Goal: Information Seeking & Learning: Find specific fact

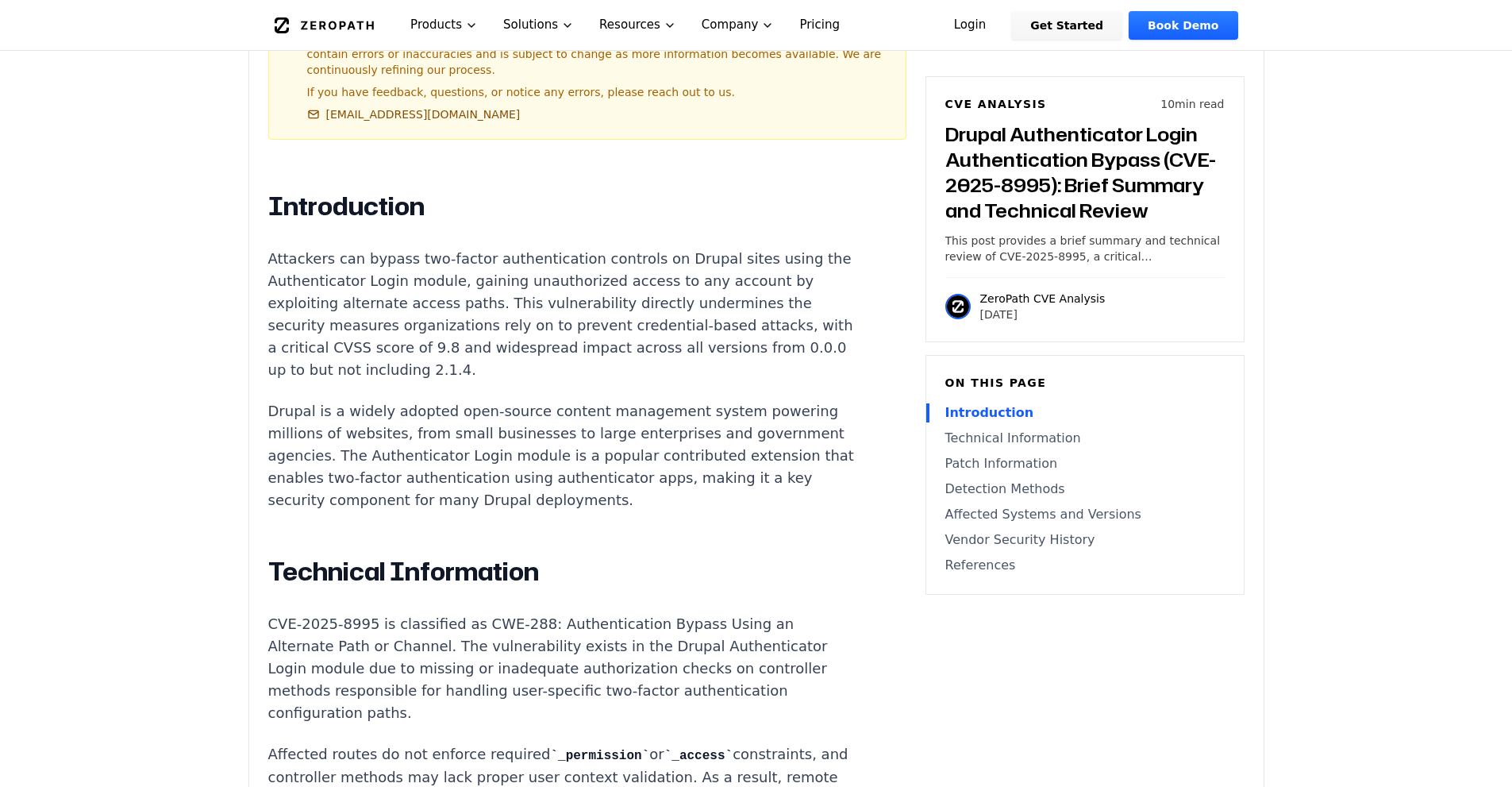
scroll to position [1191, 0]
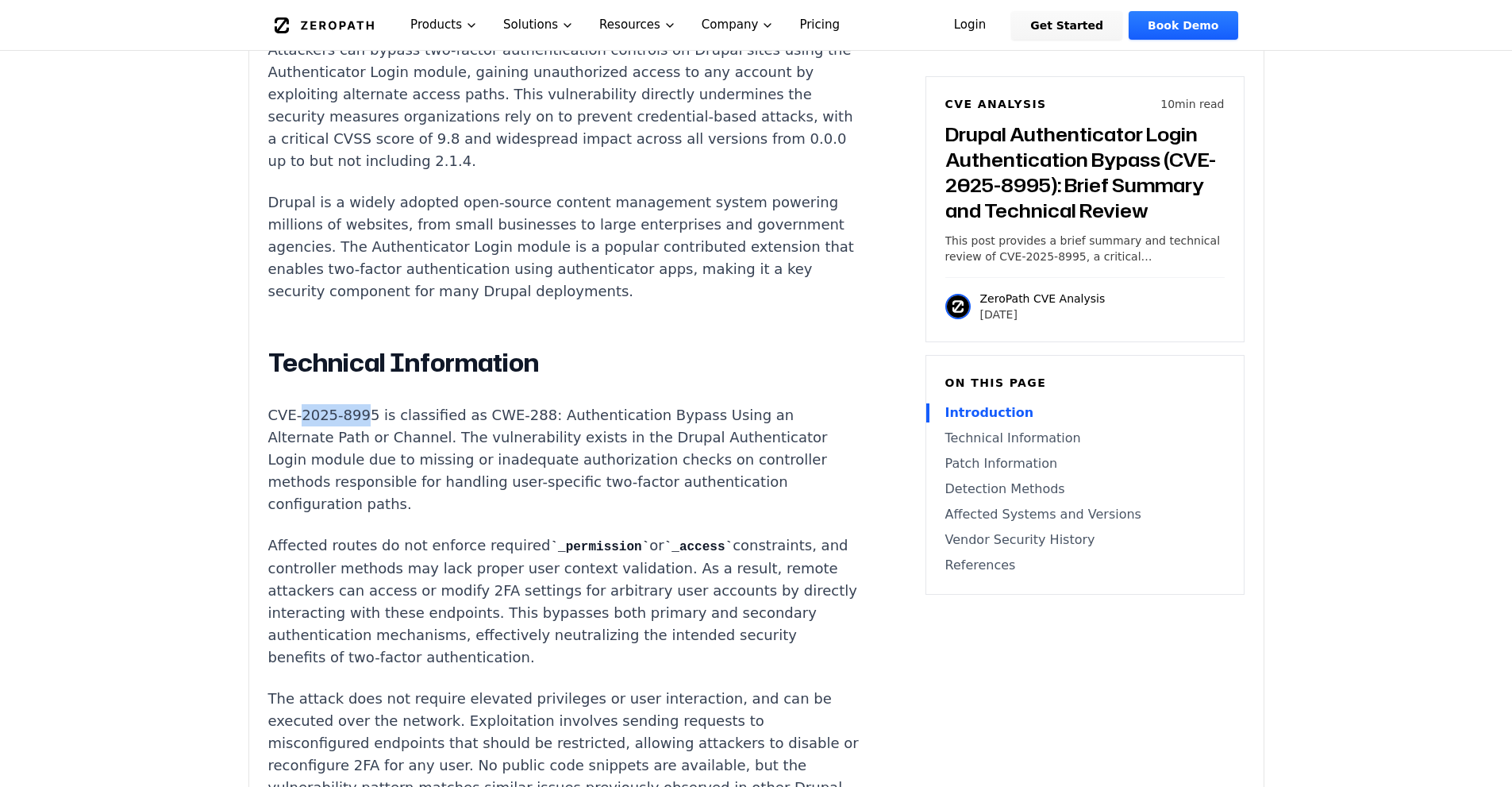
drag, startPoint x: 361, startPoint y: 422, endPoint x: 296, endPoint y: 421, distance: 65.0
click at [296, 421] on p "CVE-2025-8995 is classified as CWE-288: Authentication Bypass Using an Alternat…" at bounding box center [564, 459] width 591 height 111
drag, startPoint x: 363, startPoint y: 418, endPoint x: 255, endPoint y: 417, distance: 108.0
copy p "CVE-2025-8995"
